Goal: Navigation & Orientation: Go to known website

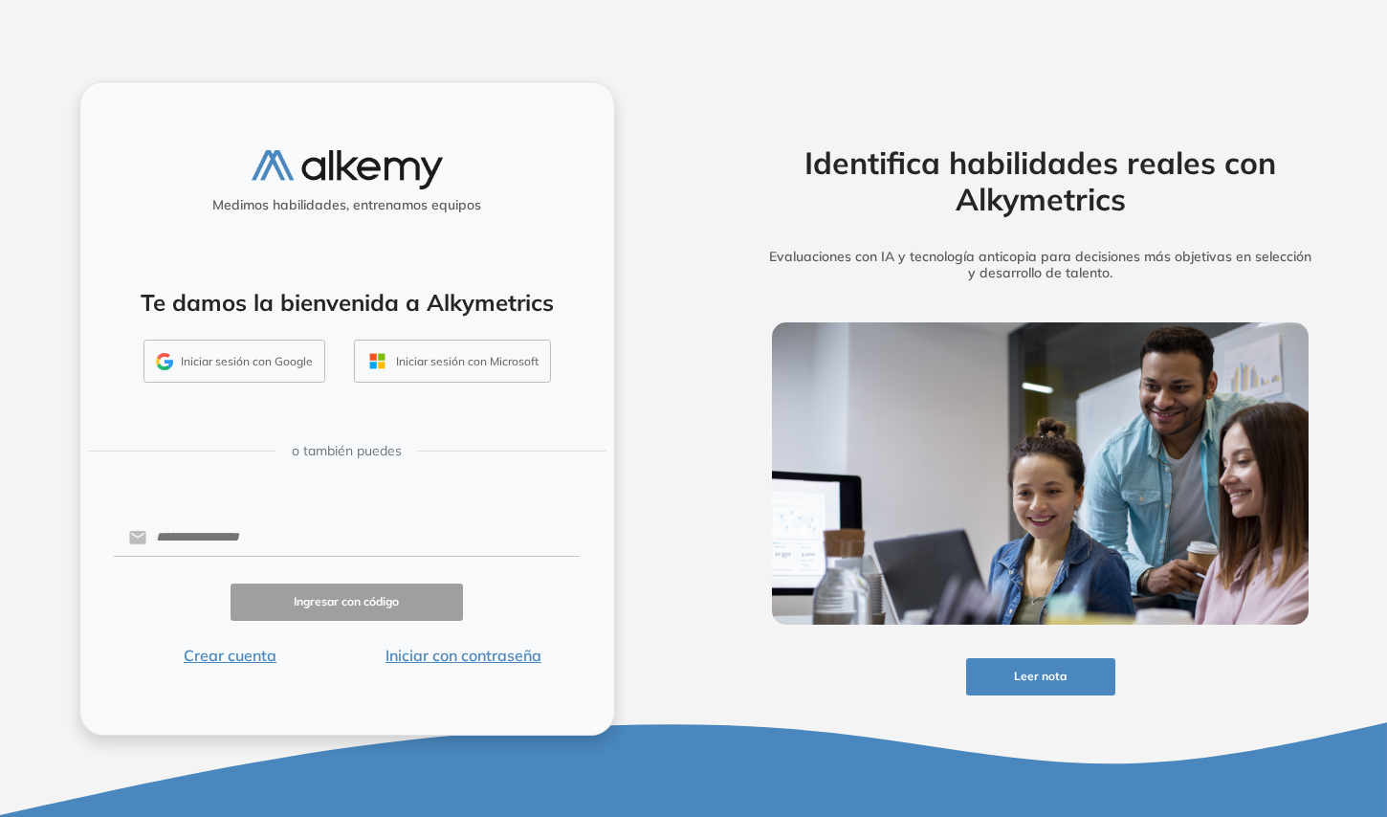
click at [263, 364] on button "Iniciar sesión con Google" at bounding box center [234, 362] width 182 height 44
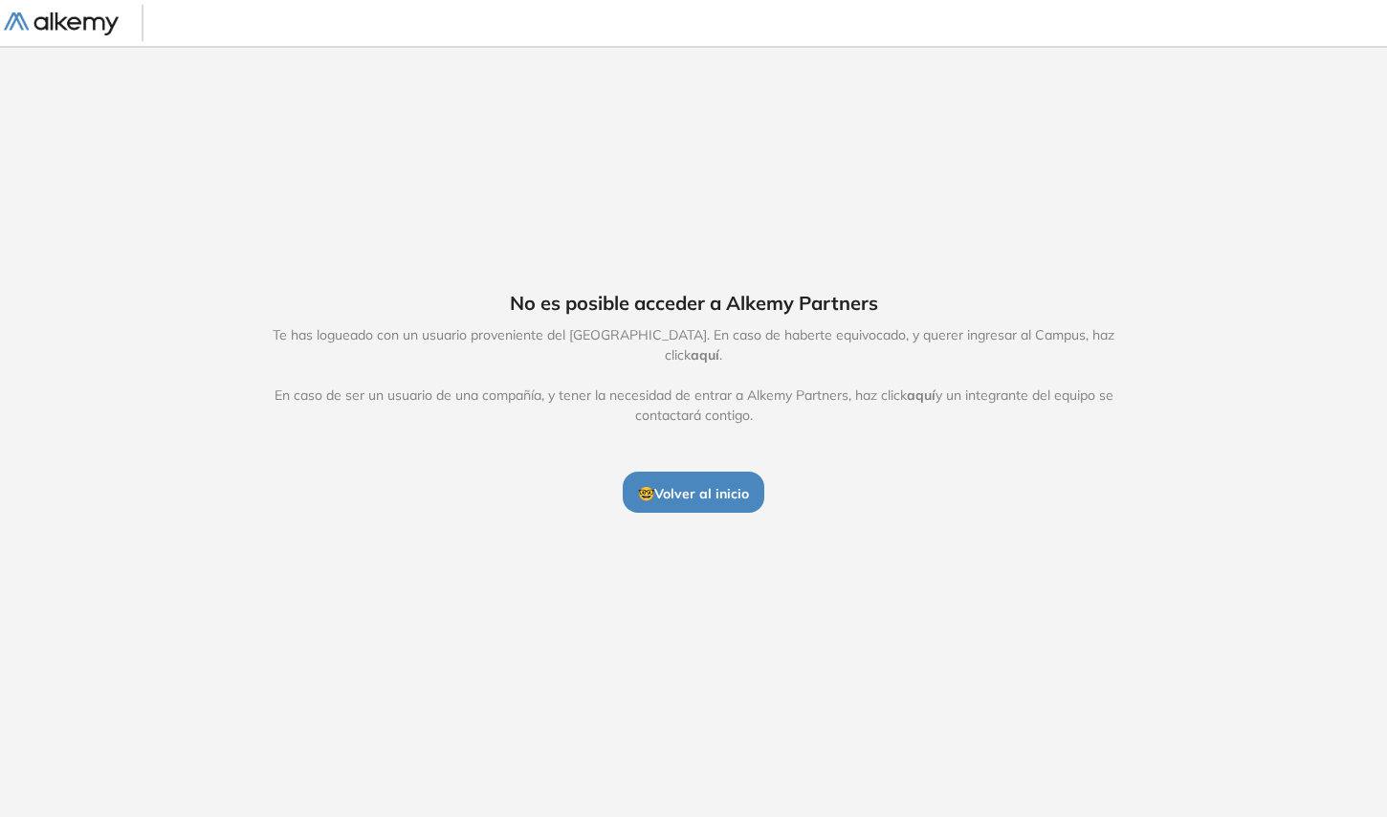
click at [55, 15] on img at bounding box center [61, 24] width 115 height 24
click at [87, 29] on img at bounding box center [61, 24] width 115 height 24
click at [684, 497] on button "🤓 Volver al inicio" at bounding box center [694, 491] width 142 height 40
